Goal: Transaction & Acquisition: Purchase product/service

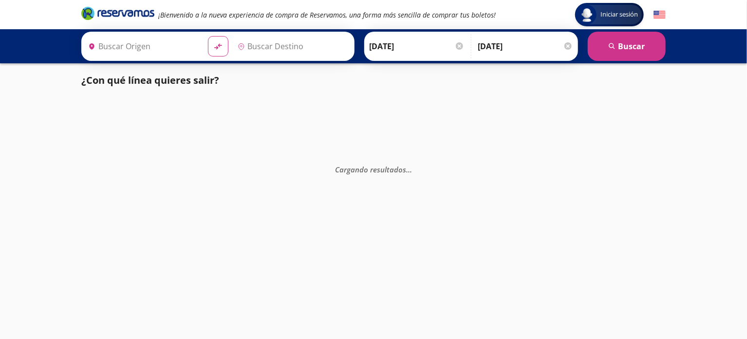
type input "[GEOGRAPHIC_DATA], [GEOGRAPHIC_DATA]"
type input "Colima, Colima"
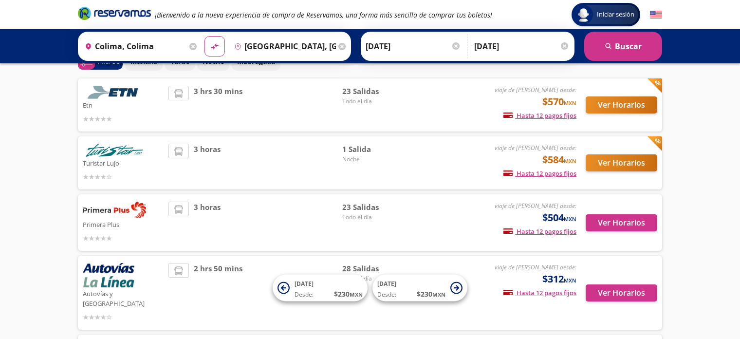
scroll to position [54, 0]
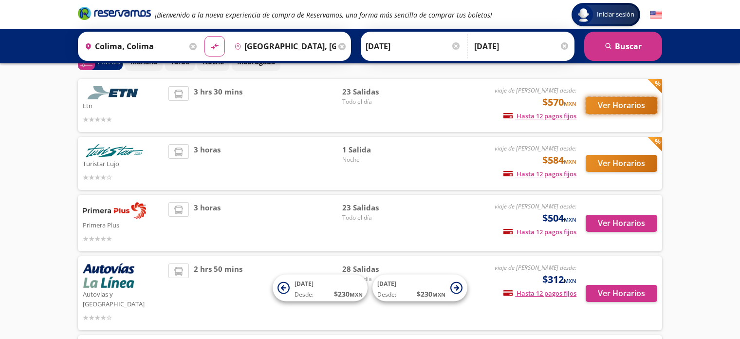
click at [624, 108] on button "Ver Horarios" at bounding box center [622, 105] width 72 height 17
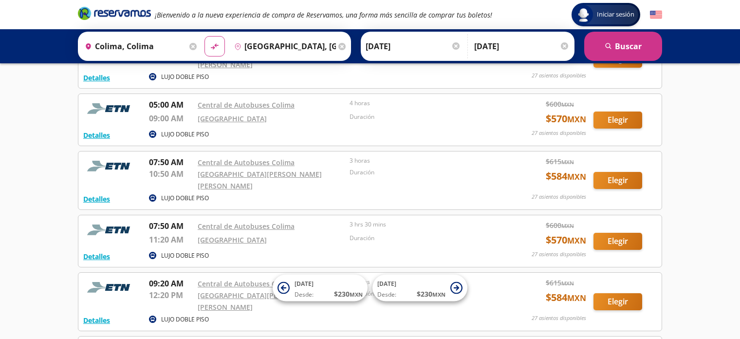
scroll to position [408, 0]
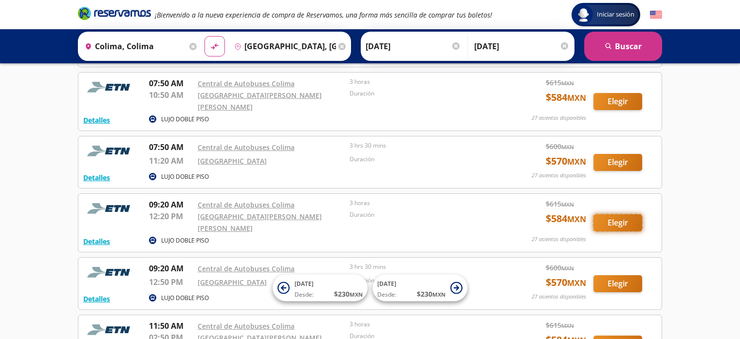
click at [627, 214] on button "Elegir" at bounding box center [618, 222] width 49 height 17
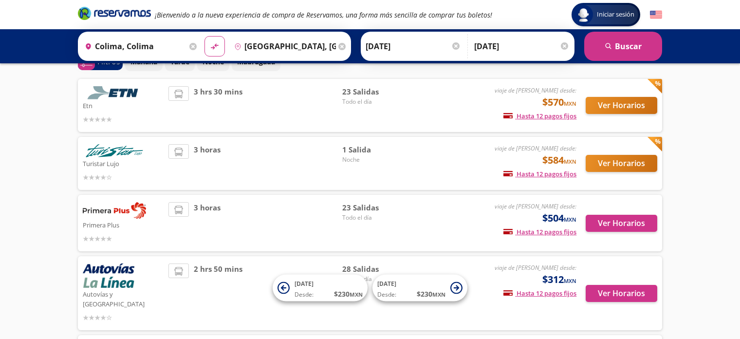
scroll to position [365, 0]
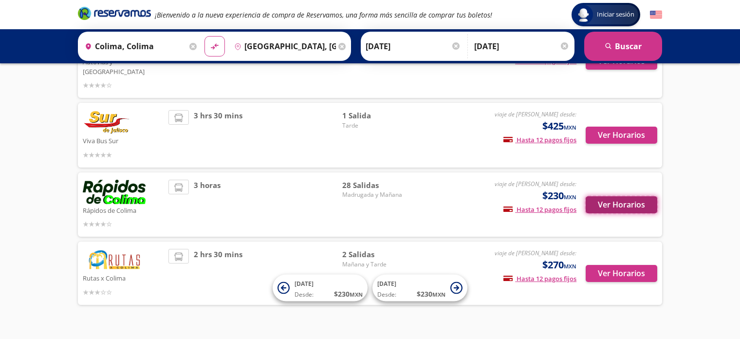
click at [617, 196] on button "Ver Horarios" at bounding box center [622, 204] width 72 height 17
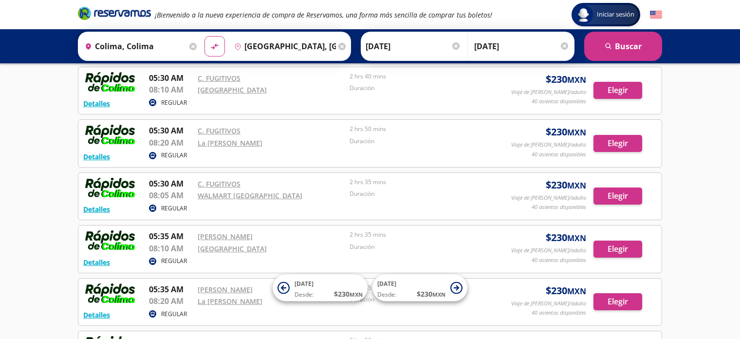
scroll to position [101, 0]
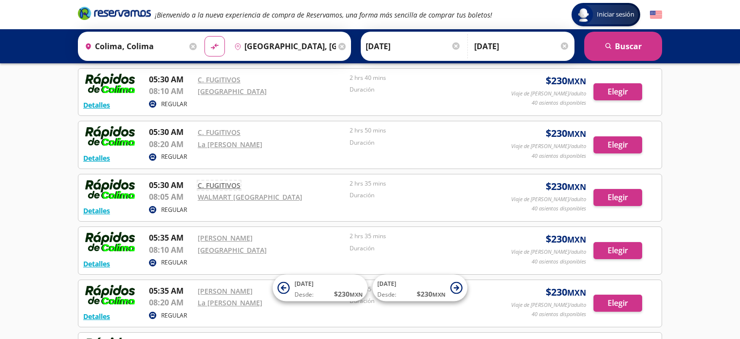
click at [216, 184] on link "C. FUGITIVOS" at bounding box center [219, 185] width 43 height 9
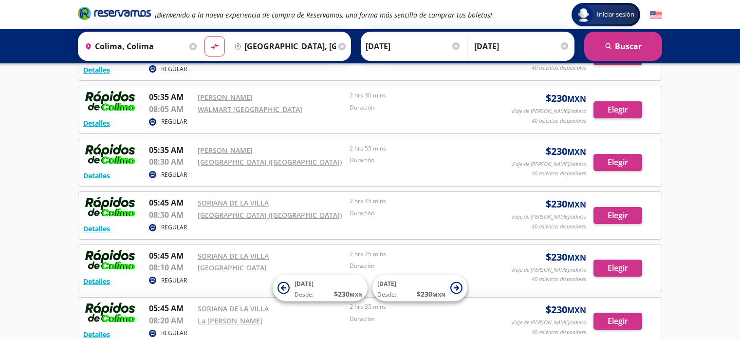
scroll to position [349, 0]
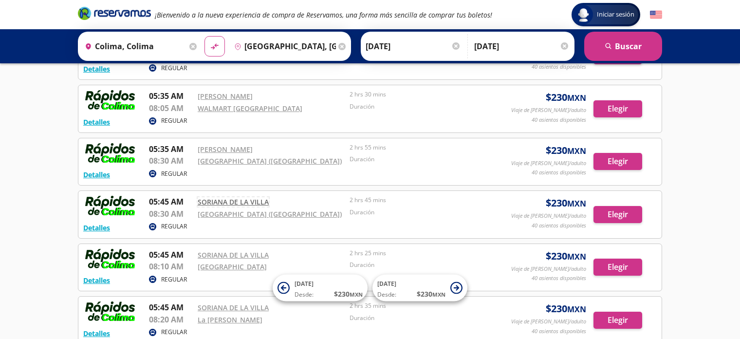
click at [246, 199] on link "SORIANA DE LA VILLA" at bounding box center [233, 201] width 71 height 9
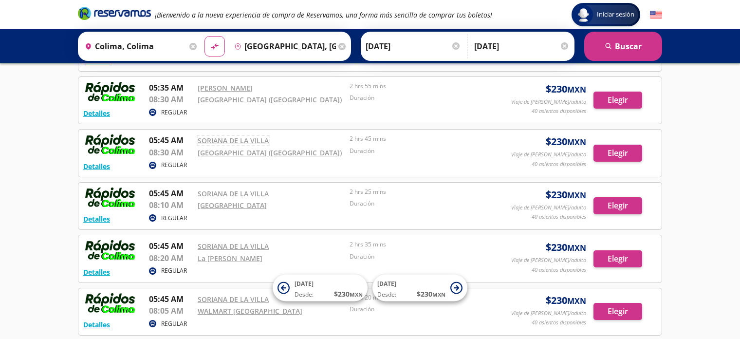
scroll to position [411, 0]
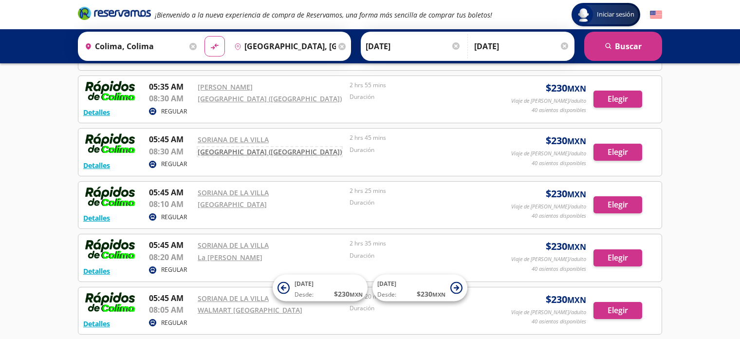
click at [244, 148] on link "[GEOGRAPHIC_DATA] ([GEOGRAPHIC_DATA])" at bounding box center [270, 151] width 144 height 9
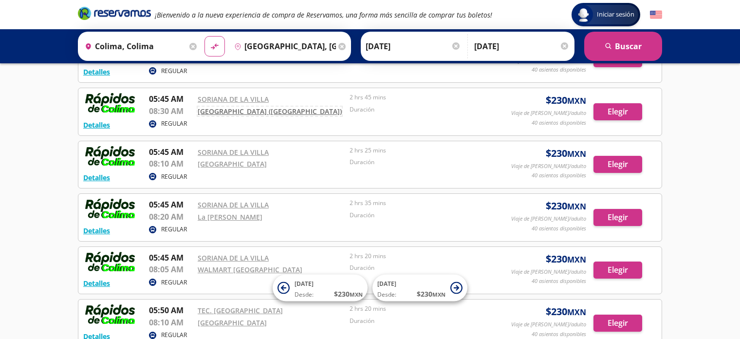
scroll to position [455, 0]
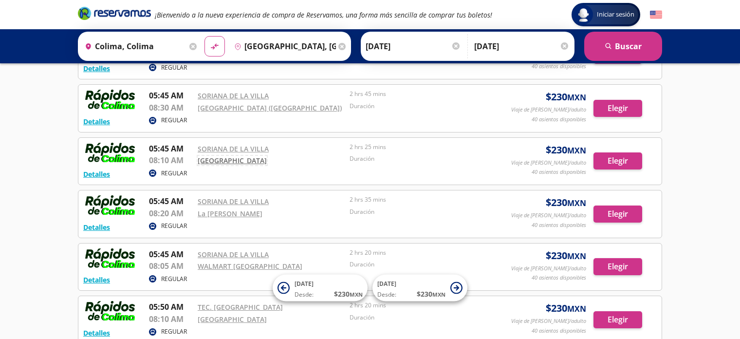
click at [207, 159] on link "[GEOGRAPHIC_DATA]" at bounding box center [232, 160] width 69 height 9
click at [218, 211] on link "La [PERSON_NAME]" at bounding box center [230, 213] width 65 height 9
click at [224, 267] on link "WALMART [GEOGRAPHIC_DATA]" at bounding box center [250, 266] width 105 height 9
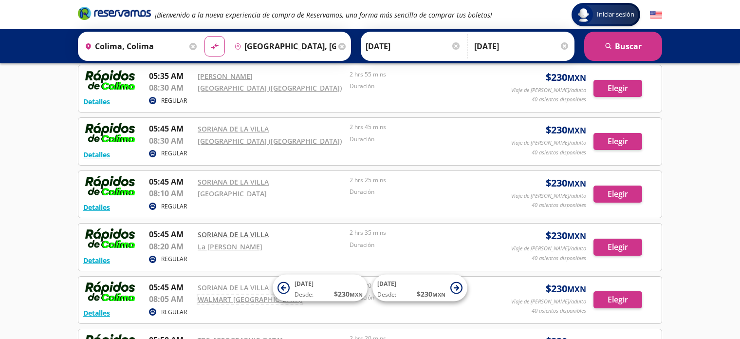
scroll to position [421, 0]
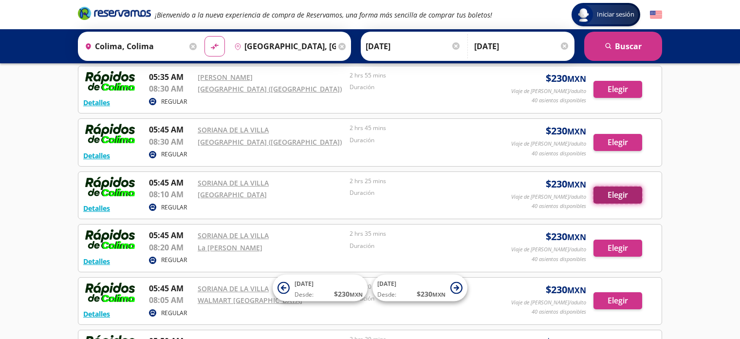
click at [603, 187] on button "Elegir" at bounding box center [618, 195] width 49 height 17
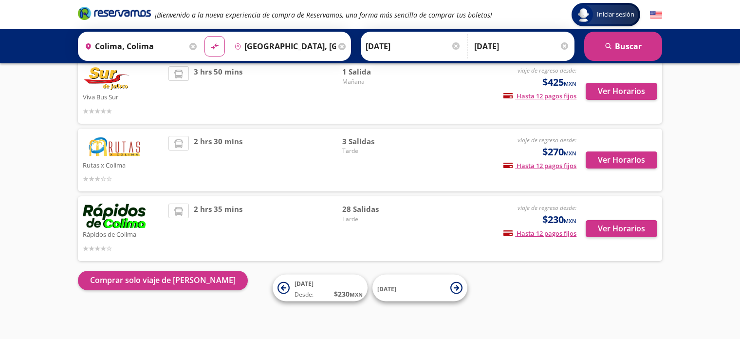
scroll to position [320, 0]
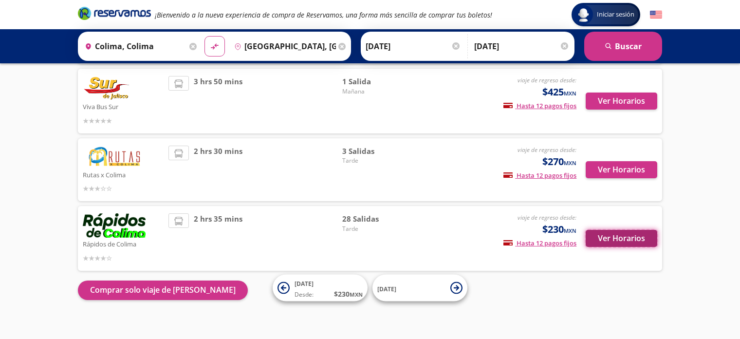
click at [602, 230] on button "Ver Horarios" at bounding box center [622, 238] width 72 height 17
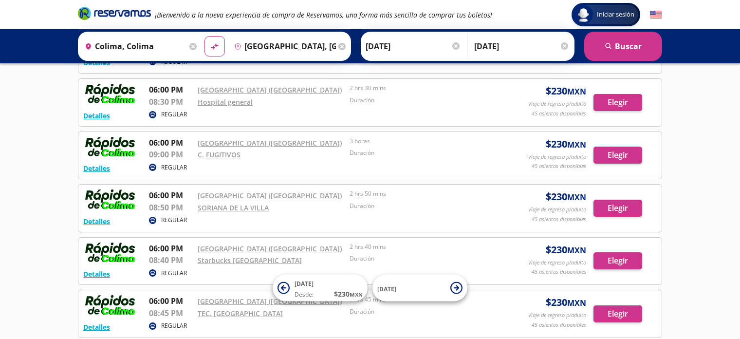
scroll to position [210, 0]
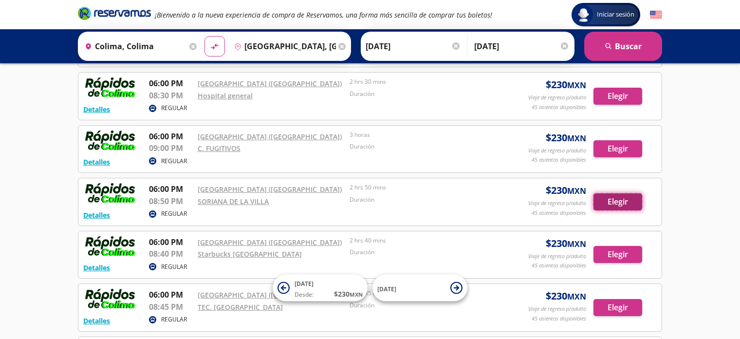
click at [594, 201] on button "Elegir" at bounding box center [618, 201] width 49 height 17
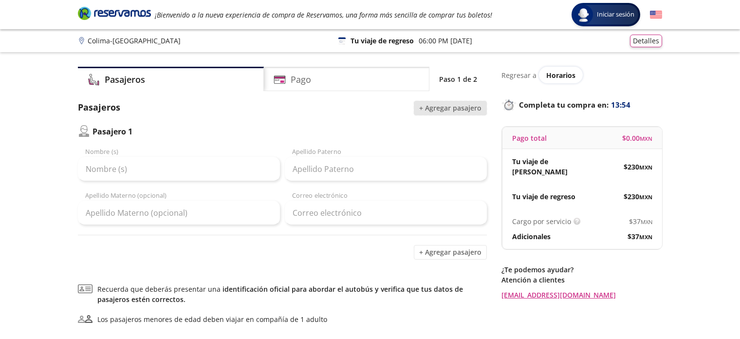
click at [423, 109] on button "+ Agregar pasajero" at bounding box center [450, 108] width 73 height 15
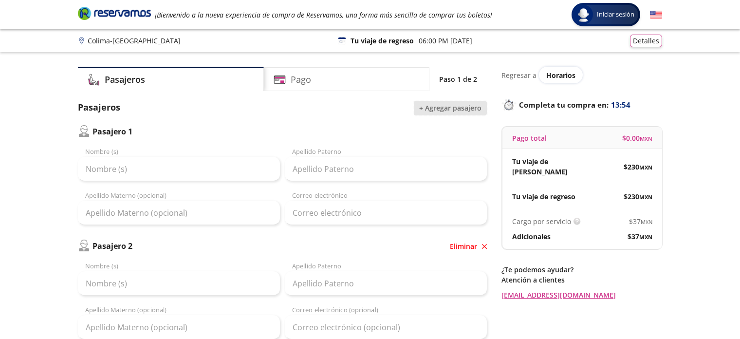
scroll to position [212, 0]
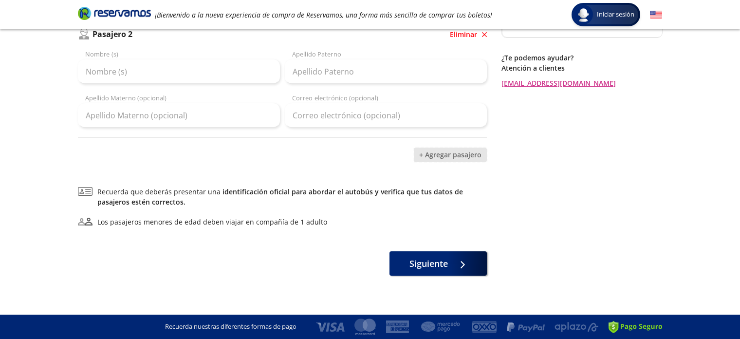
click at [416, 148] on button "+ Agregar pasajero" at bounding box center [450, 155] width 73 height 15
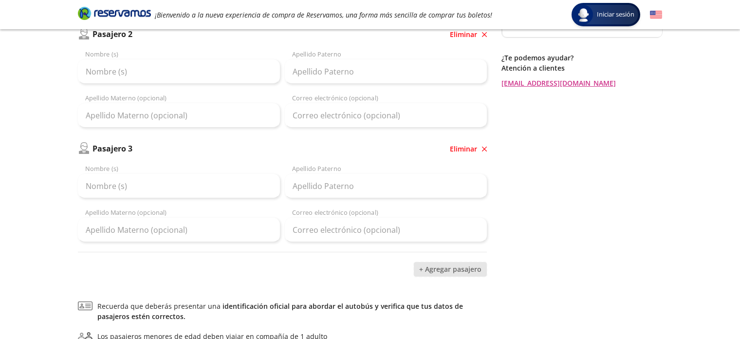
scroll to position [326, 0]
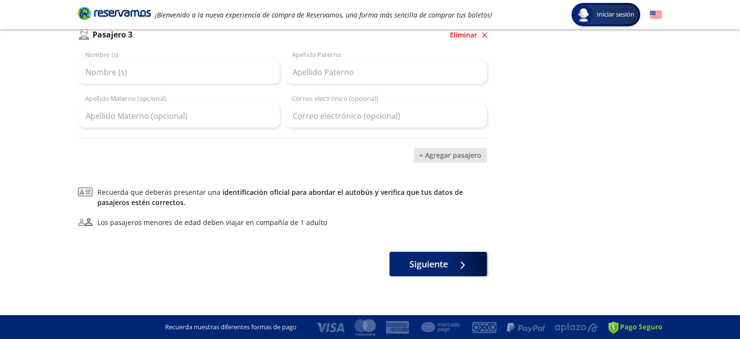
click at [423, 156] on button "+ Agregar pasajero" at bounding box center [450, 155] width 73 height 15
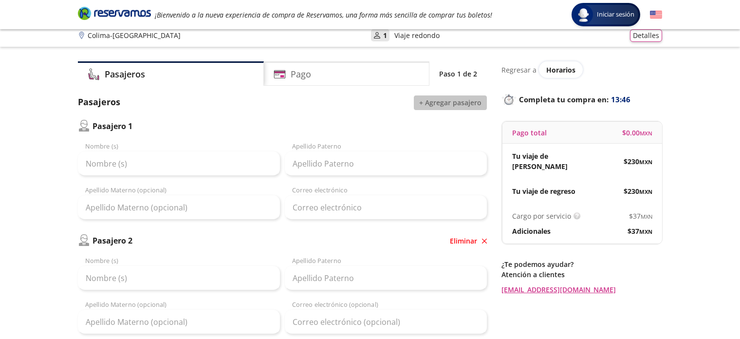
scroll to position [10, 0]
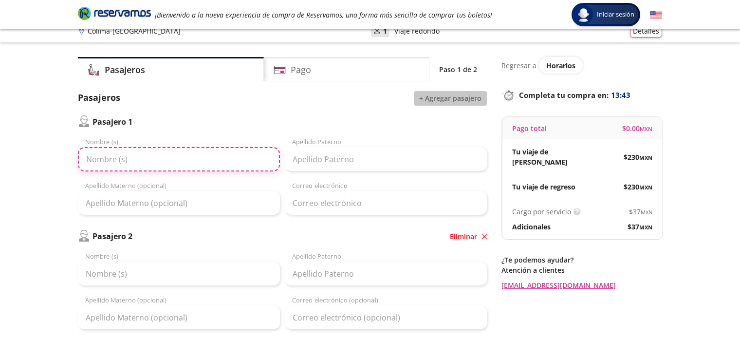
click at [245, 164] on input "Nombre (s)" at bounding box center [179, 159] width 202 height 24
type input "e"
paste input "Persona"
click at [245, 164] on input "Nombre (s)" at bounding box center [179, 159] width 202 height 24
type input "Persona"
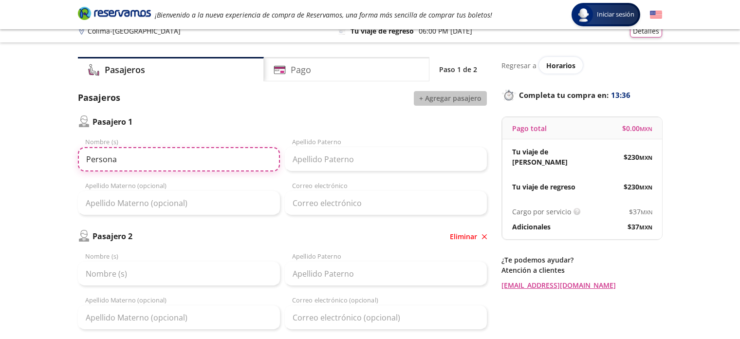
click at [172, 156] on input "Persona" at bounding box center [179, 159] width 202 height 24
paste input "text"
type input "Persona"
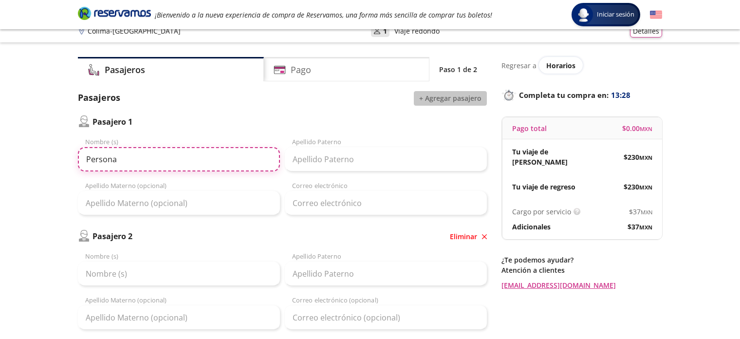
click at [100, 158] on input "Persona" at bounding box center [179, 159] width 202 height 24
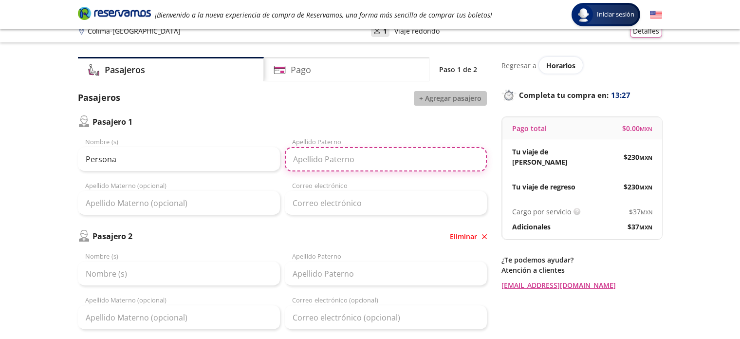
click at [372, 160] on input "Apellido Paterno" at bounding box center [386, 159] width 202 height 24
type input "s"
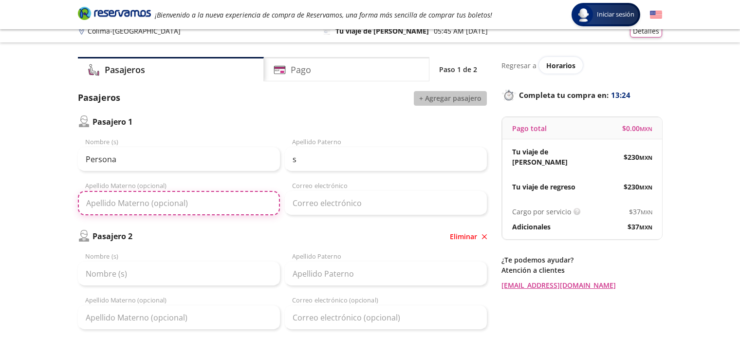
click at [242, 200] on input "Apellido Materno (opcional)" at bounding box center [179, 203] width 202 height 24
type input "s"
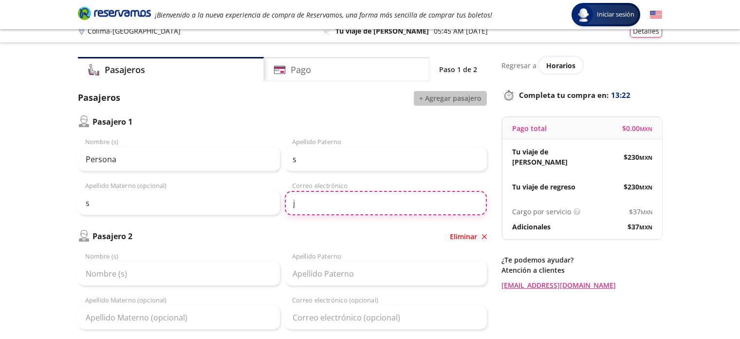
type input "j"
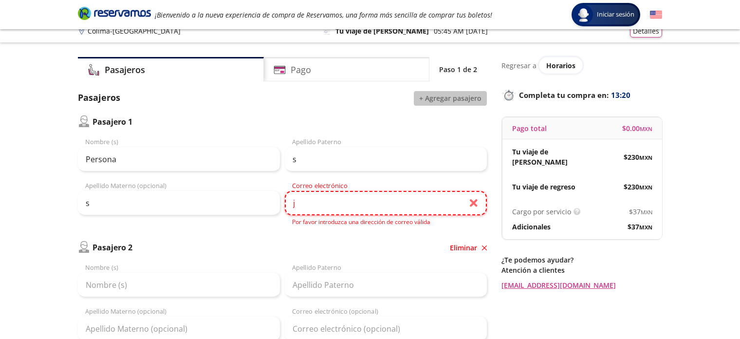
click at [325, 213] on input "j" at bounding box center [386, 203] width 202 height 24
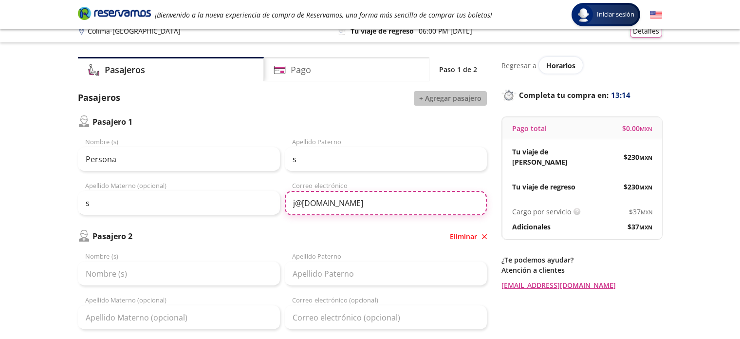
click at [323, 211] on input "j@[DOMAIN_NAME]" at bounding box center [386, 203] width 202 height 24
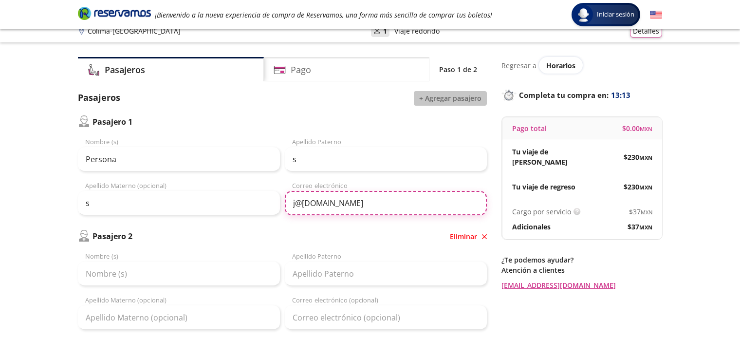
click at [323, 211] on input "j@[DOMAIN_NAME]" at bounding box center [386, 203] width 202 height 24
type input "j@[DOMAIN_NAME]"
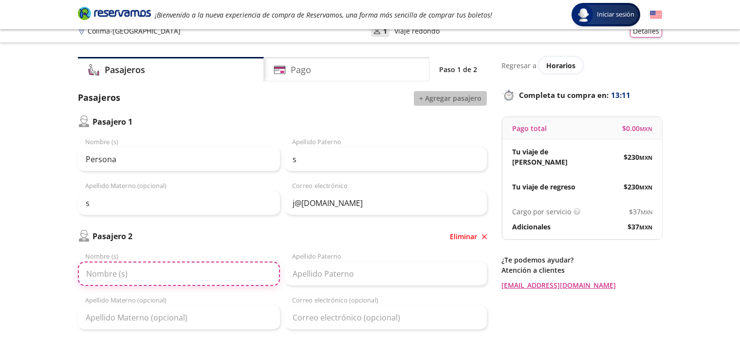
click at [173, 283] on input "Nombre (s)" at bounding box center [179, 274] width 202 height 24
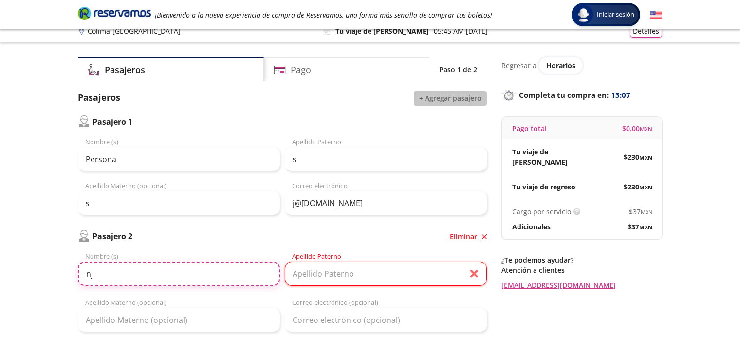
type input "nj"
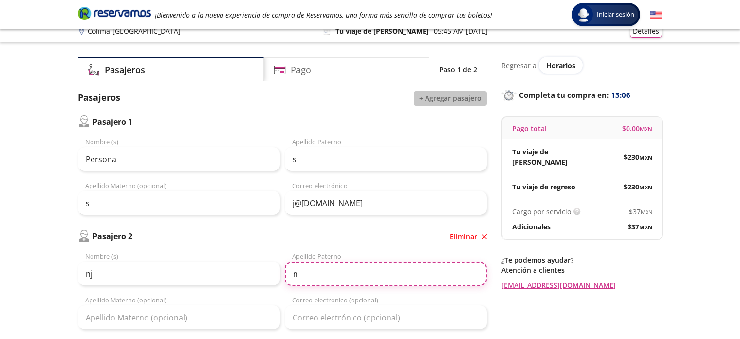
type input "n"
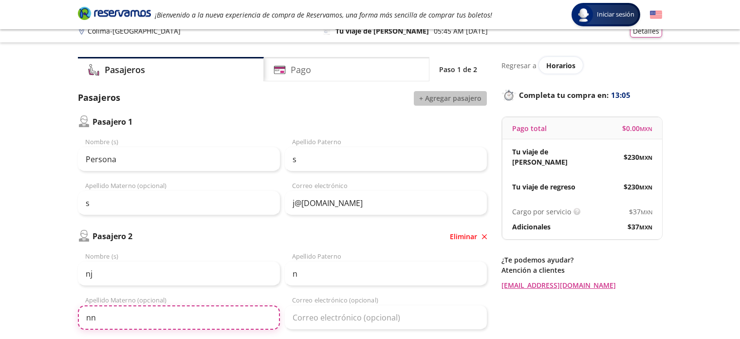
type input "nn"
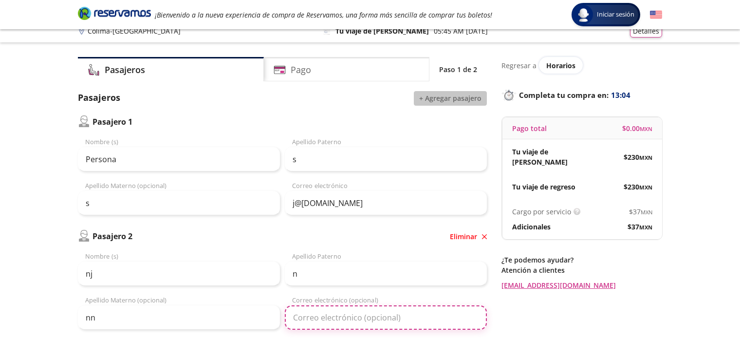
paste input "j@[DOMAIN_NAME]"
type input "j@[DOMAIN_NAME]"
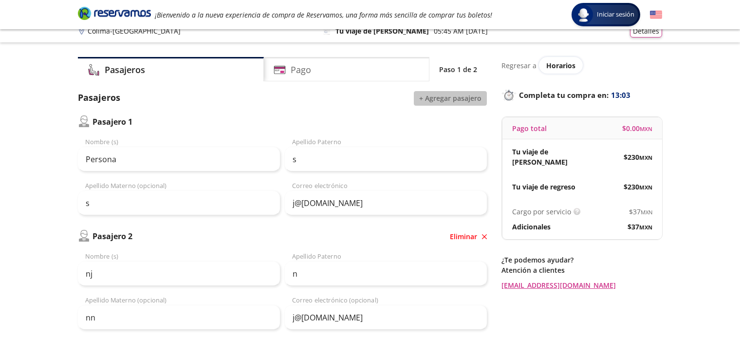
scroll to position [190, 0]
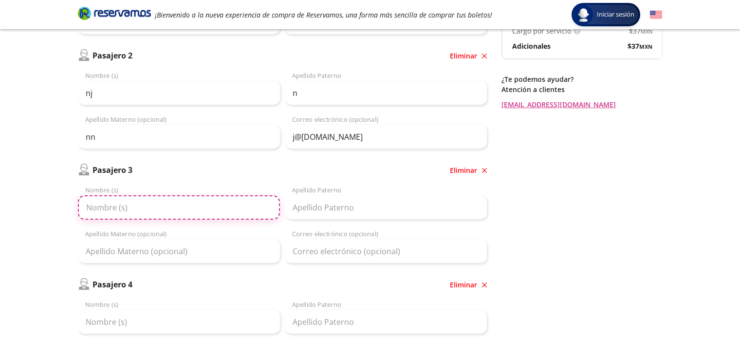
click at [182, 204] on input "Nombre (s)" at bounding box center [179, 207] width 202 height 24
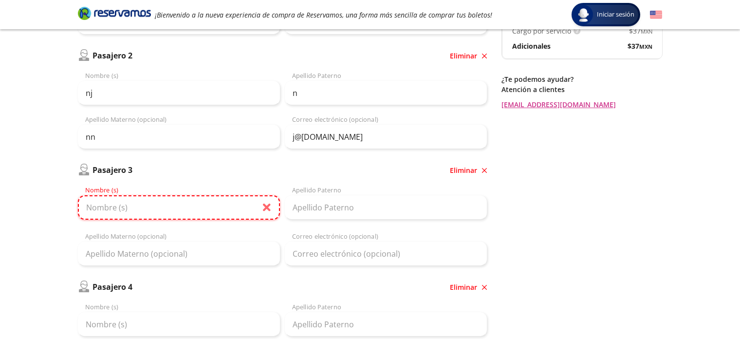
click at [182, 204] on input "Nombre (s)" at bounding box center [179, 207] width 202 height 24
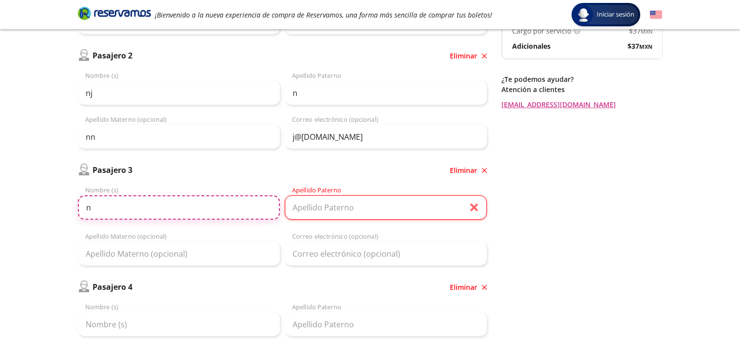
type input "n"
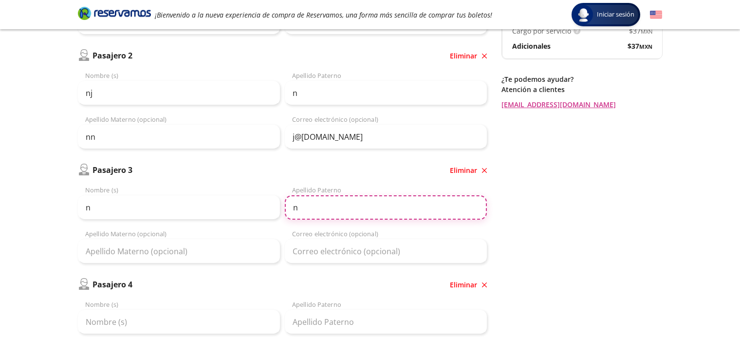
type input "n"
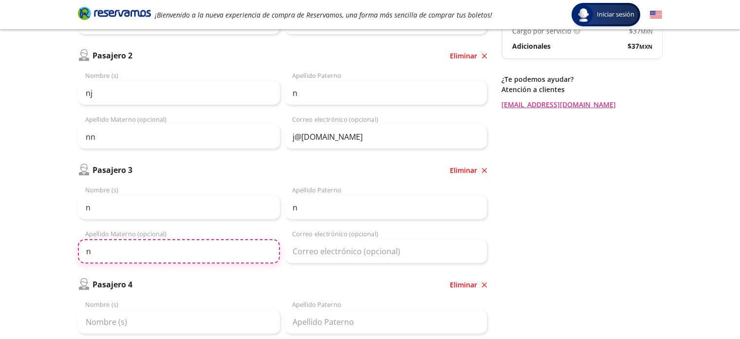
type input "n"
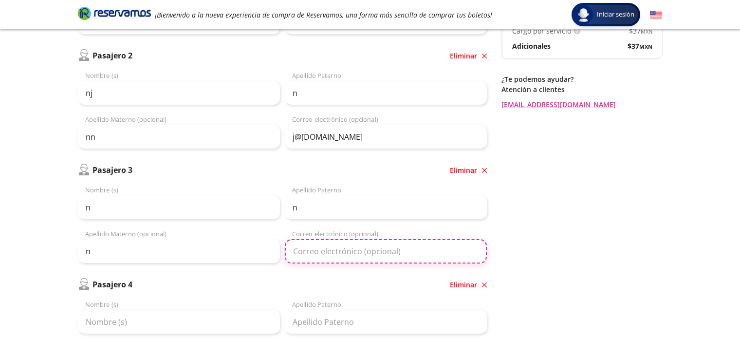
paste input "j@[DOMAIN_NAME]"
type input "j@[DOMAIN_NAME]"
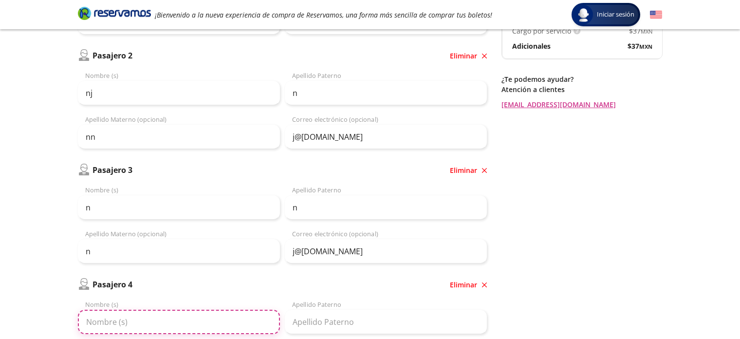
click at [211, 310] on input "Nombre (s)" at bounding box center [179, 322] width 202 height 24
type input "n"
type input "k"
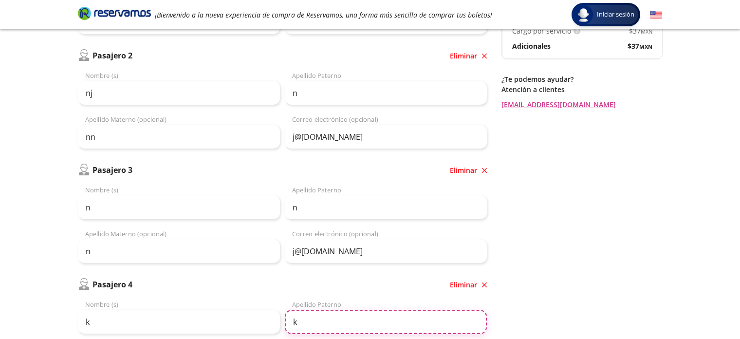
type input "k"
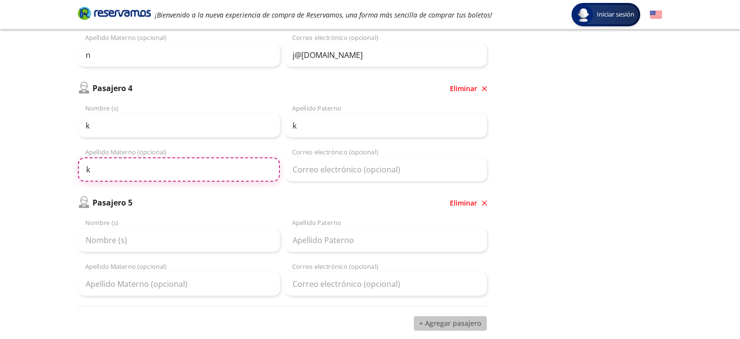
type input "k"
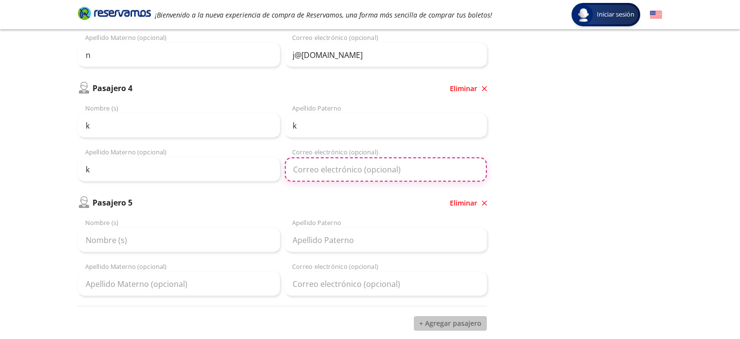
paste input "j@[DOMAIN_NAME]"
type input "j@[DOMAIN_NAME]"
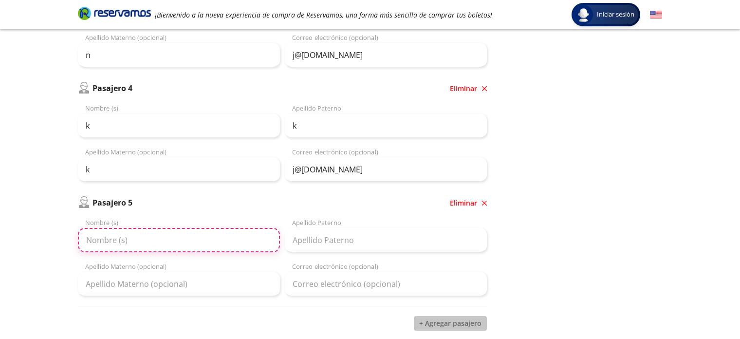
click at [213, 238] on input "Nombre (s)" at bounding box center [179, 240] width 202 height 24
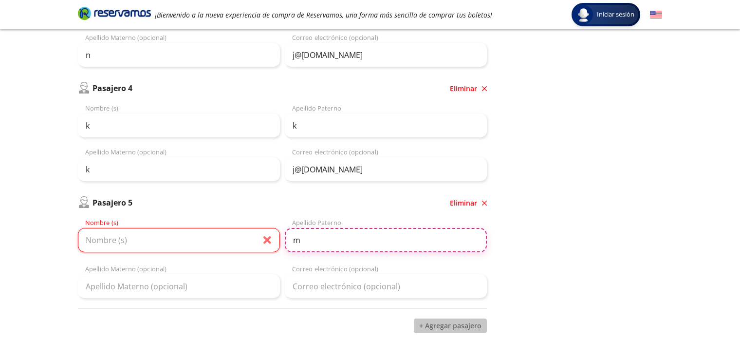
type input "m"
click at [213, 238] on input "Nombre (s)" at bounding box center [179, 240] width 202 height 24
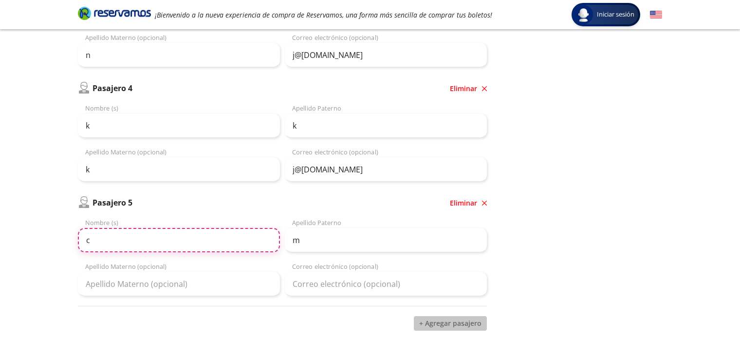
type input "c"
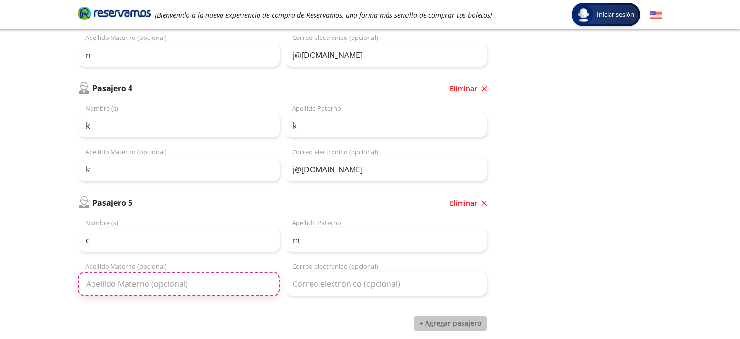
click at [222, 290] on input "Apellido Materno (opcional)" at bounding box center [179, 284] width 202 height 24
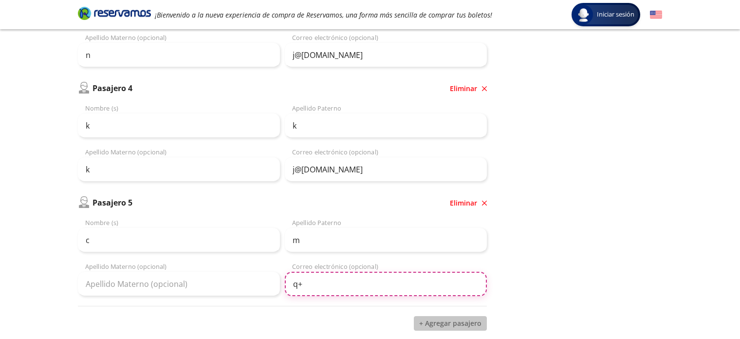
type input "q"
paste input "j@[DOMAIN_NAME]"
type input "j@[DOMAIN_NAME]"
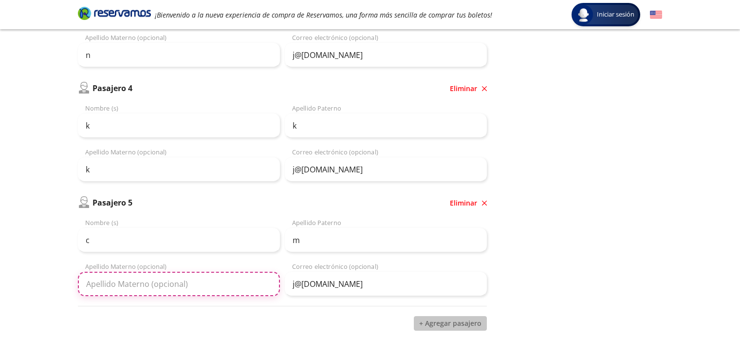
click at [214, 281] on input "Apellido Materno (opcional)" at bounding box center [179, 284] width 202 height 24
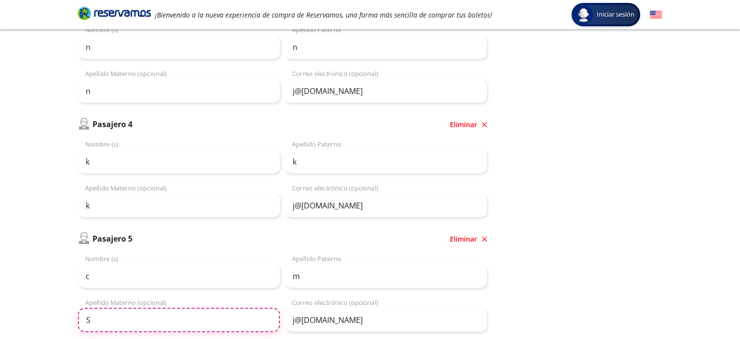
scroll to position [555, 0]
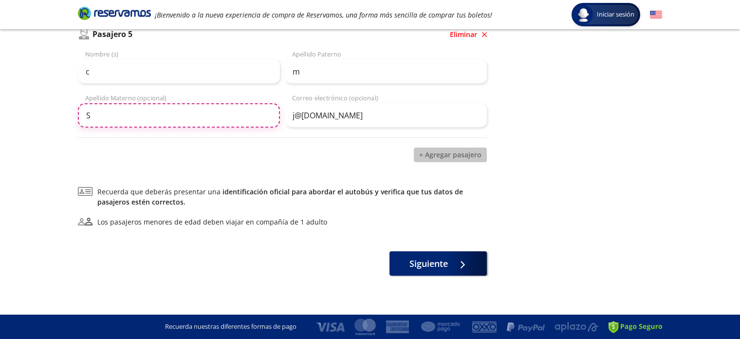
type input "S"
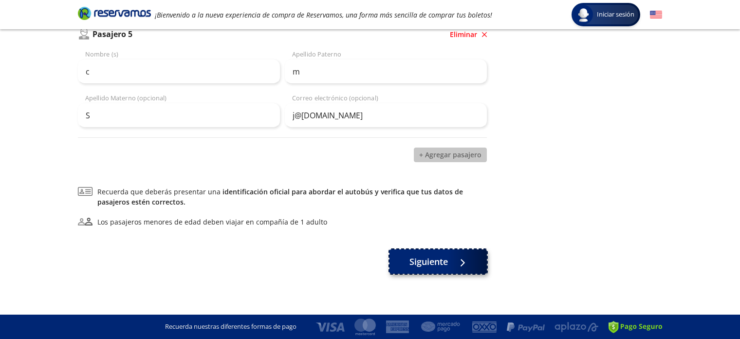
click at [424, 264] on span "Siguiente" at bounding box center [429, 261] width 38 height 13
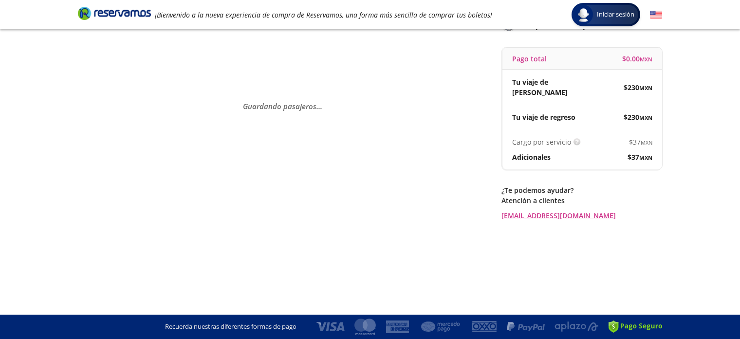
scroll to position [0, 0]
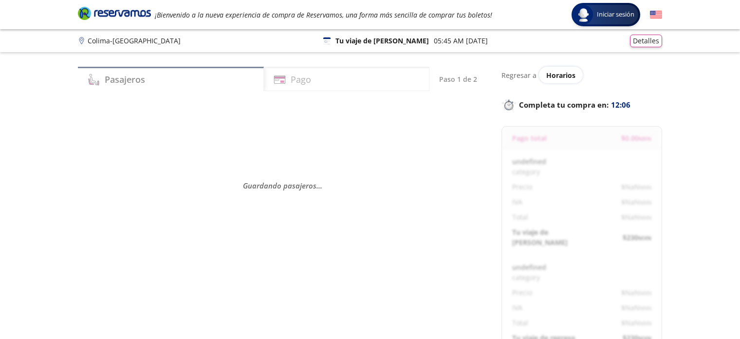
select select "MX"
